Goal: Check status: Check status

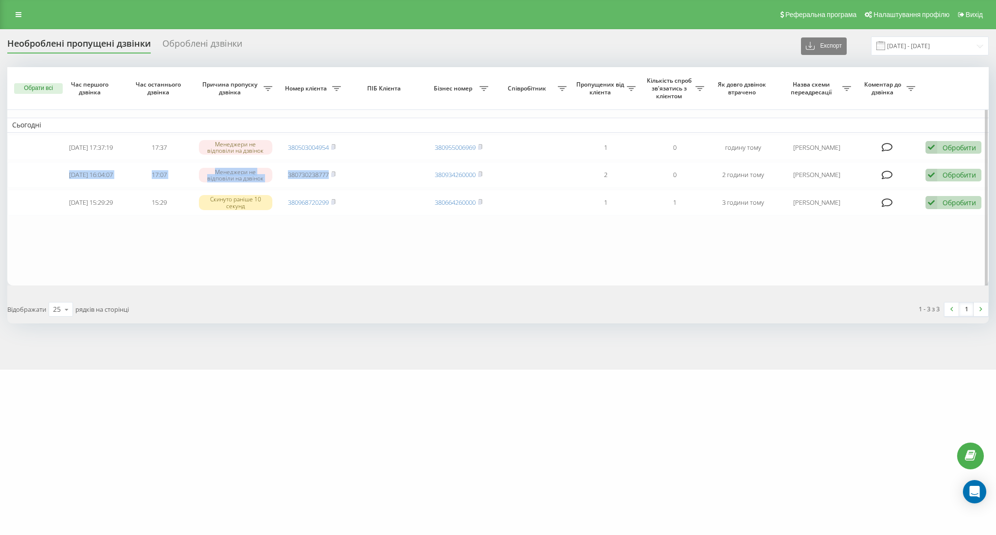
drag, startPoint x: 73, startPoint y: 170, endPoint x: 363, endPoint y: 190, distance: 290.4
click at [363, 190] on table "Сьогодні [DATE] 17:37:19 17:37 [PERSON_NAME] не відповіли на дзвінок 3805030049…" at bounding box center [497, 176] width 981 height 218
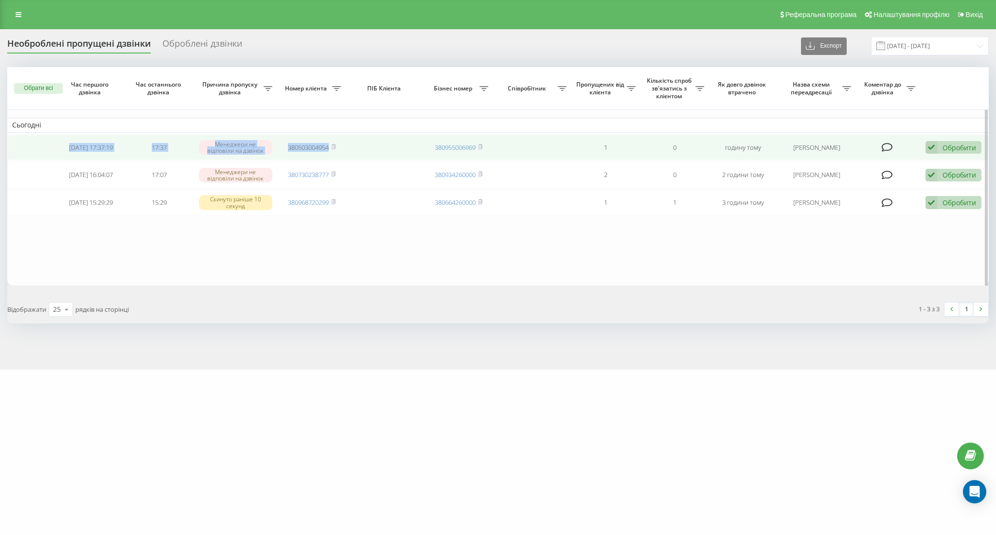
drag, startPoint x: 72, startPoint y: 138, endPoint x: 370, endPoint y: 147, distance: 297.7
click at [381, 150] on tr "[DATE] 17:37:19 17:37 [PERSON_NAME] не відповіли на дзвінок 380503004954 380955…" at bounding box center [497, 148] width 981 height 26
copy tr "[DATE] 17:37:19 17:37 Менеджери не відповіли на дзвінок 380503004954"
